Goal: Check status

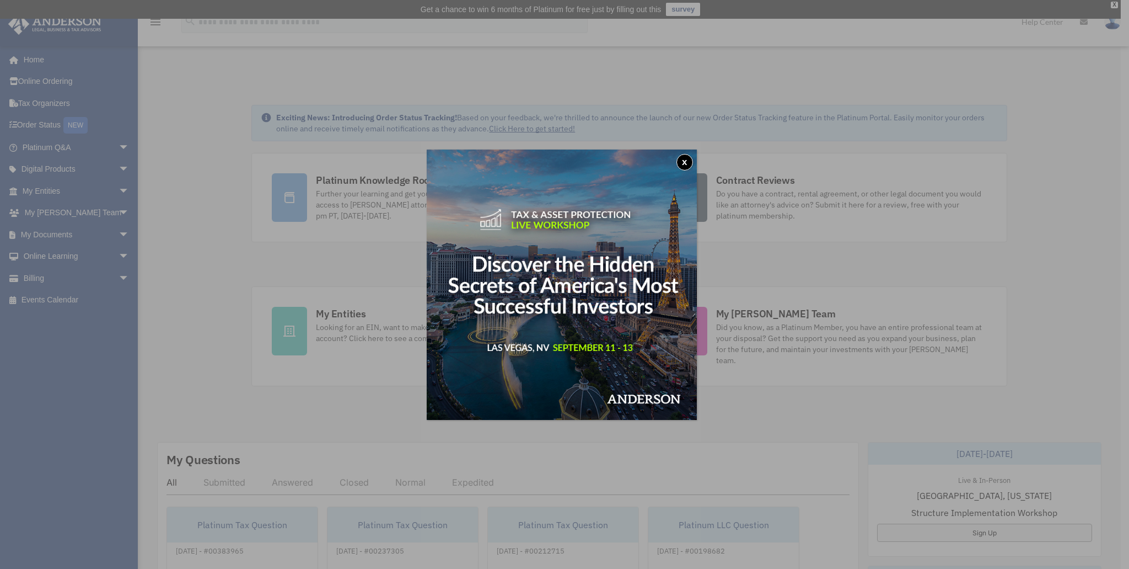
click at [56, 256] on div "x" at bounding box center [564, 284] width 1129 height 569
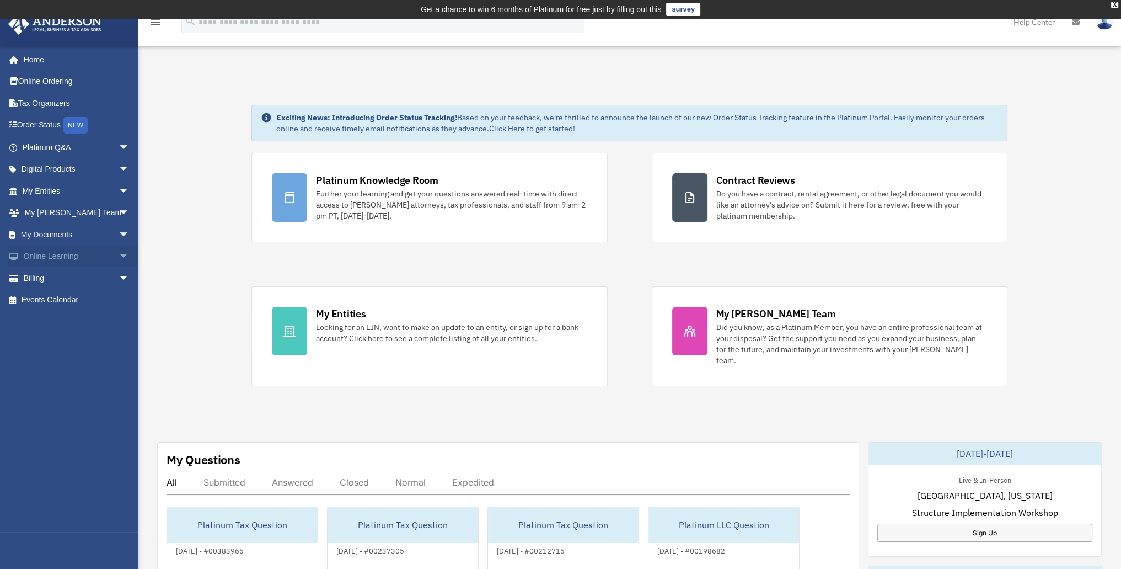
click at [56, 255] on link "Online Learning arrow_drop_down" at bounding box center [77, 256] width 138 height 22
click at [60, 275] on link "Billing arrow_drop_down" at bounding box center [77, 278] width 138 height 22
click at [119, 276] on span "arrow_drop_down" at bounding box center [130, 278] width 22 height 23
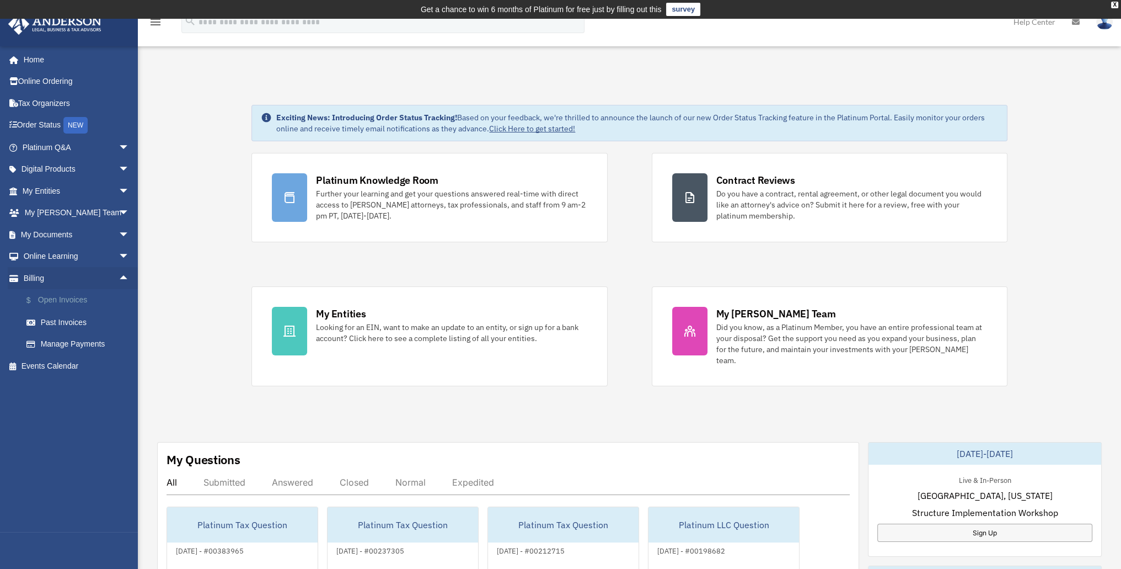
click at [83, 304] on link "$ Open Invoices" at bounding box center [80, 300] width 131 height 23
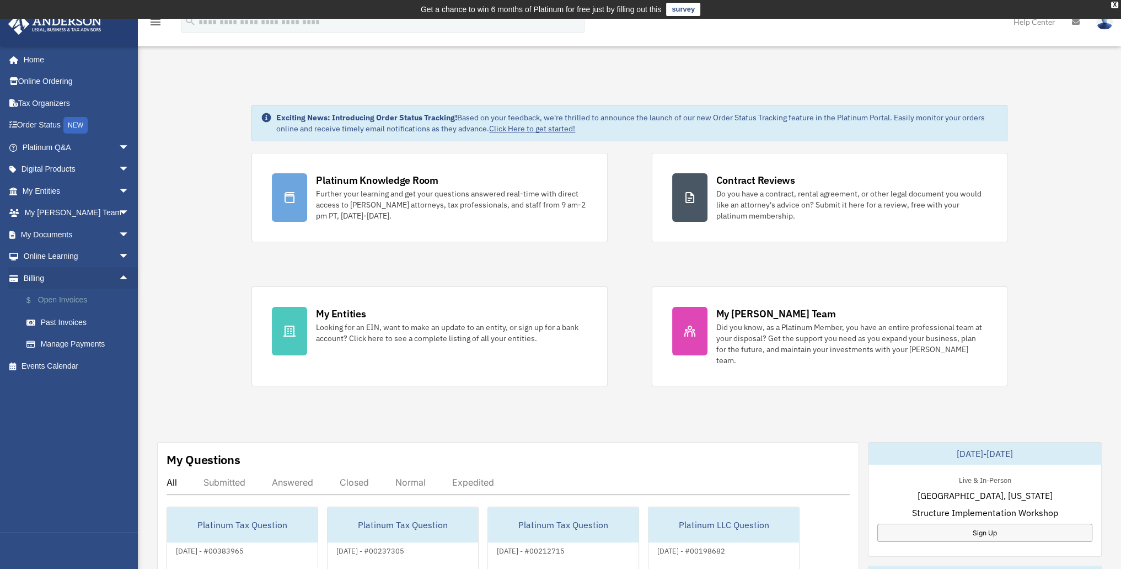
click at [83, 304] on link "$ Open Invoices" at bounding box center [80, 300] width 131 height 23
